Goal: Task Accomplishment & Management: Manage account settings

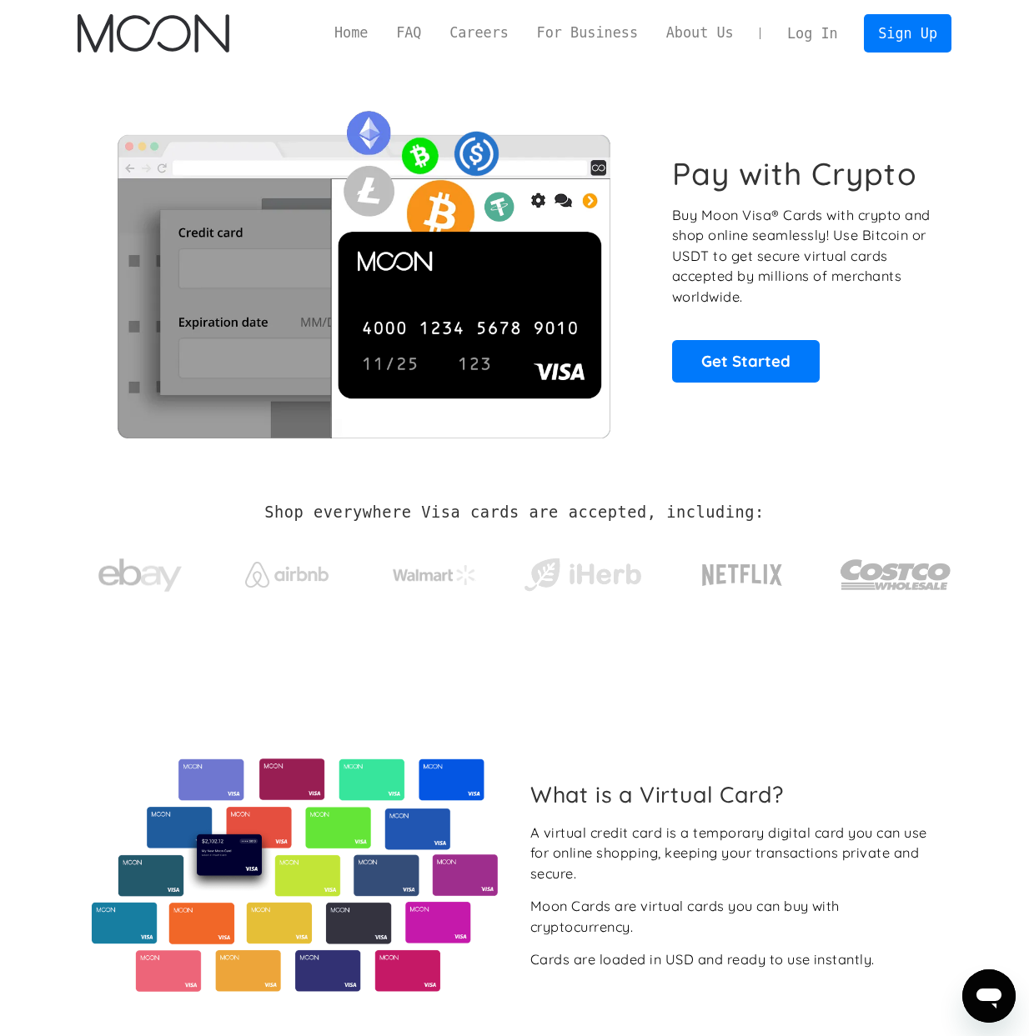
click at [831, 31] on link "Log In" at bounding box center [812, 33] width 78 height 37
